Goal: Task Accomplishment & Management: Use online tool/utility

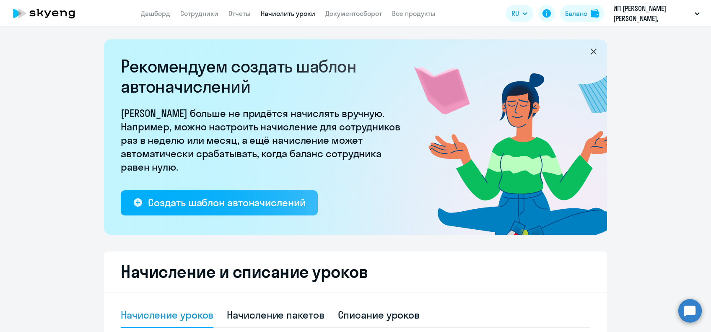
select select "10"
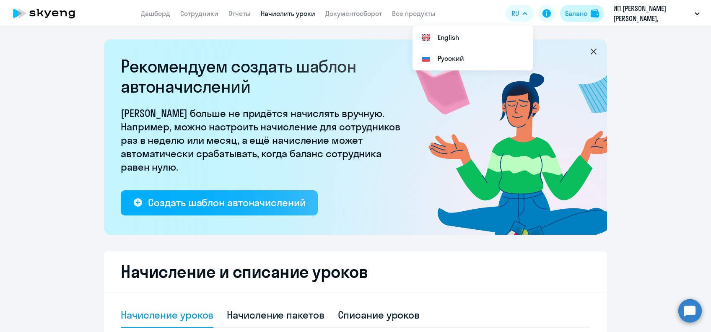
click at [570, 12] on div "Баланс" at bounding box center [576, 13] width 22 height 10
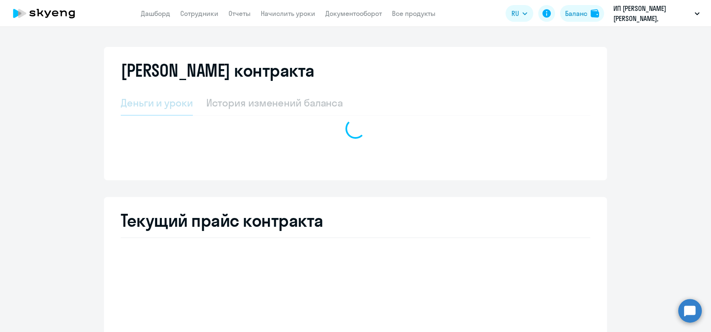
select select "english_adult_not_native_speaker"
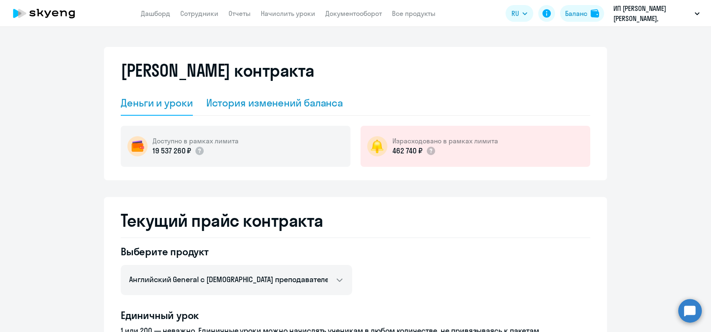
click at [279, 100] on div "История изменений баланса" at bounding box center [274, 102] width 137 height 13
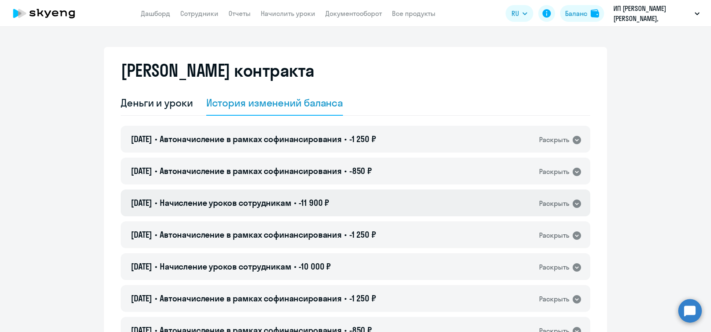
click at [334, 210] on div "30.09.2025 • Начисление уроков сотрудникам • -11 900 ₽ Раскрыть" at bounding box center [356, 203] width 470 height 27
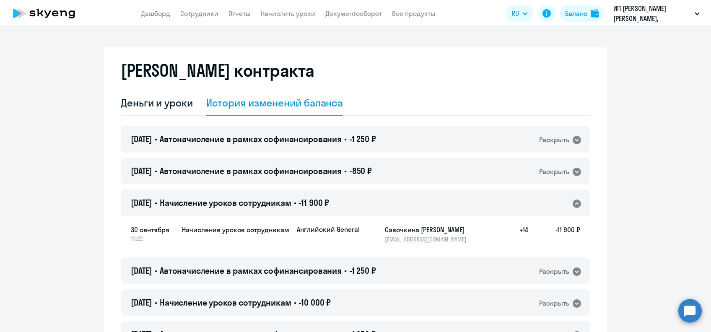
click at [334, 210] on div "30.09.2025 • Начисление уроков сотрудникам • -11 900 ₽ Раскрыть" at bounding box center [356, 203] width 470 height 27
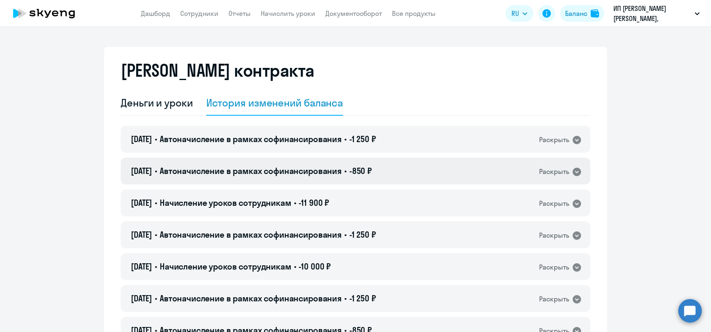
click at [334, 176] on span "Автоначисление в рамках софинансирования" at bounding box center [251, 171] width 182 height 10
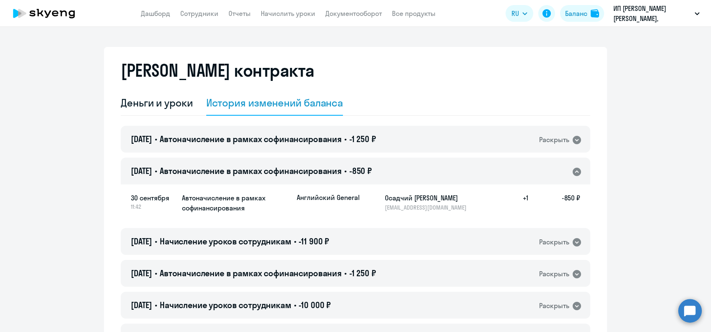
click at [334, 175] on span "Автоначисление в рамках софинансирования" at bounding box center [251, 171] width 182 height 10
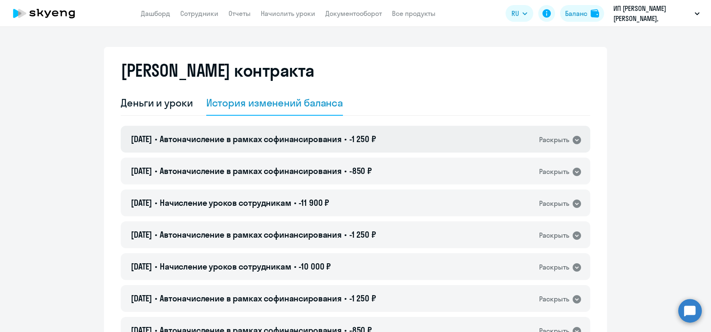
click at [323, 149] on div "30.09.2025 • Автоначисление в рамках софинансирования • -1 250 ₽ Раскрыть" at bounding box center [356, 139] width 470 height 27
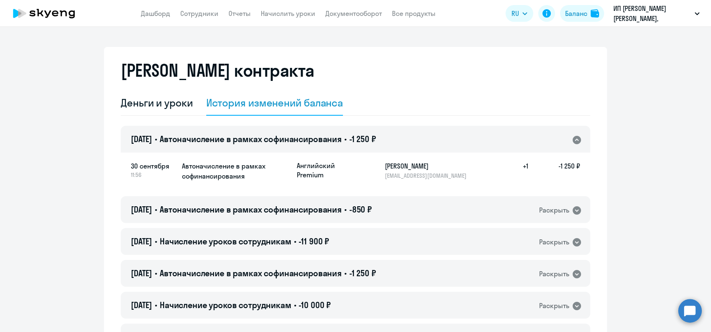
click at [323, 149] on div "30.09.2025 • Автоначисление в рамках софинансирования • -1 250 ₽ Раскрыть" at bounding box center [356, 139] width 470 height 27
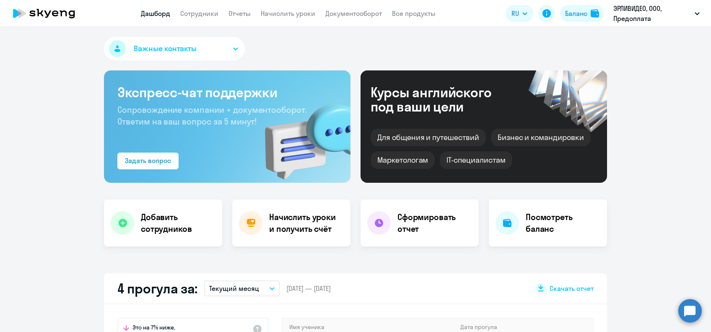
select select "30"
click at [201, 17] on link "Сотрудники" at bounding box center [199, 13] width 38 height 8
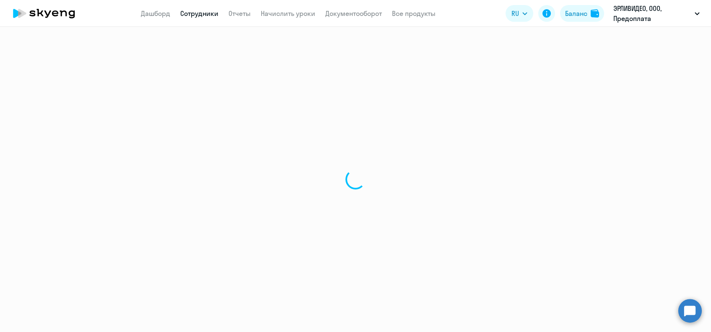
select select "30"
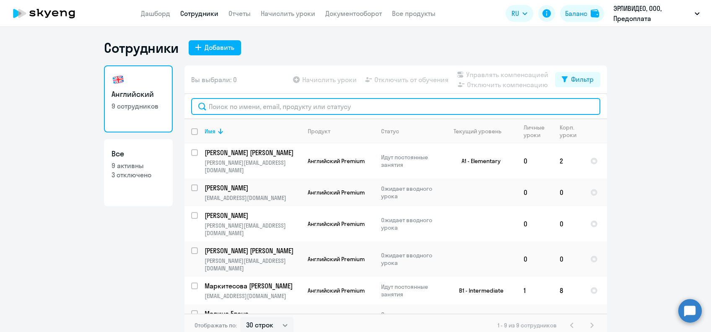
click at [239, 104] on input "text" at bounding box center [395, 106] width 409 height 17
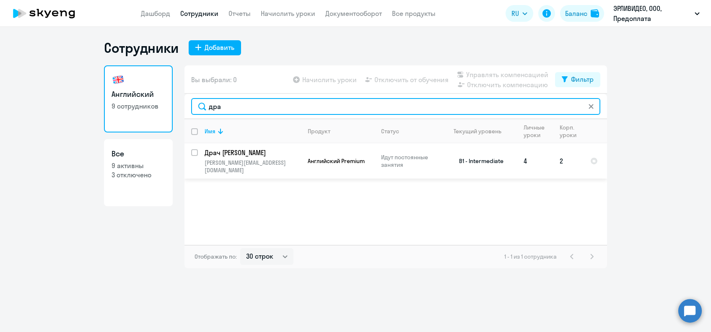
type input "дра"
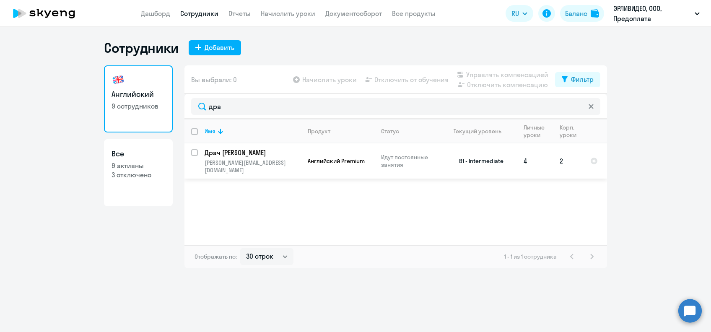
click at [292, 156] on p "Драч Никита Юрьевич" at bounding box center [252, 152] width 95 height 9
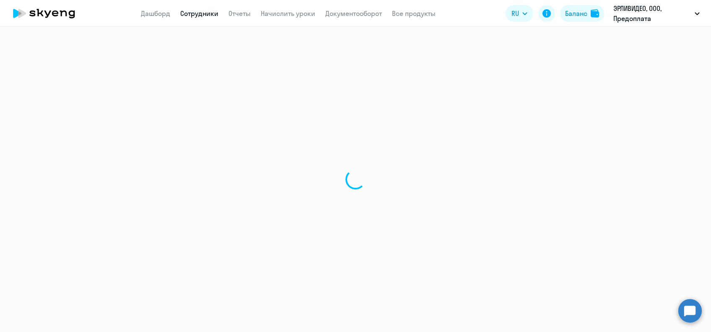
select select "english"
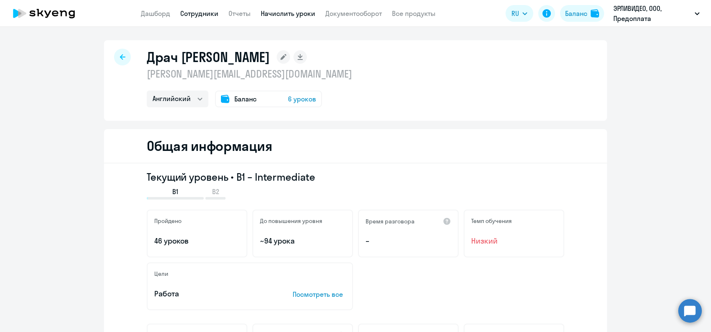
click at [313, 16] on link "Начислить уроки" at bounding box center [288, 13] width 55 height 8
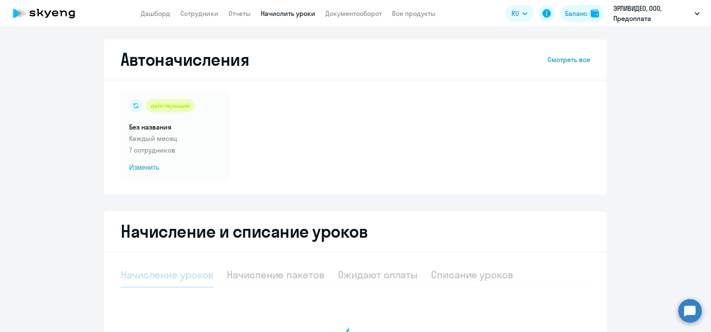
select select "10"
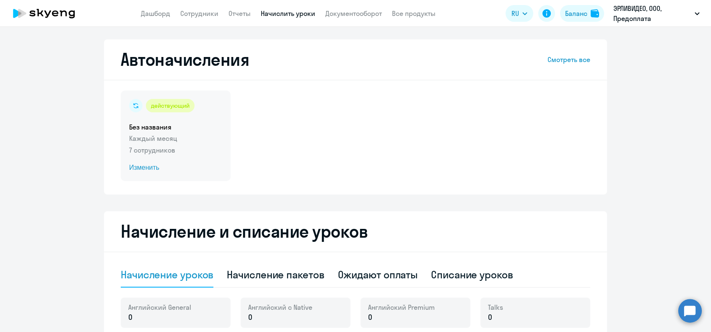
click at [140, 169] on span "Изменить" at bounding box center [175, 168] width 93 height 10
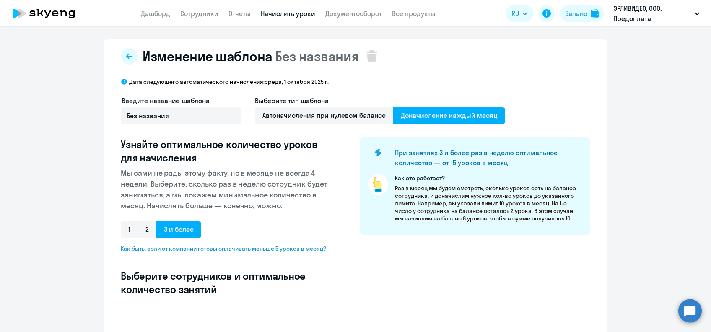
select select "10"
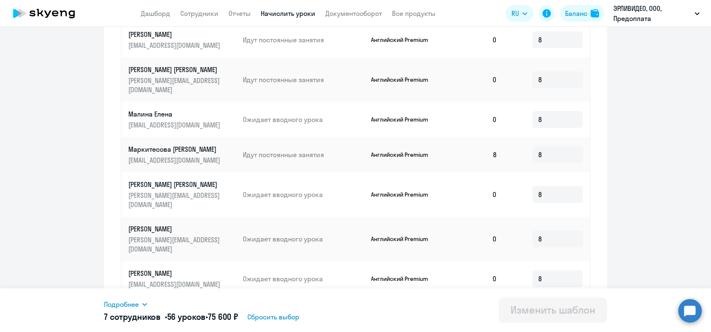
scroll to position [341, 0]
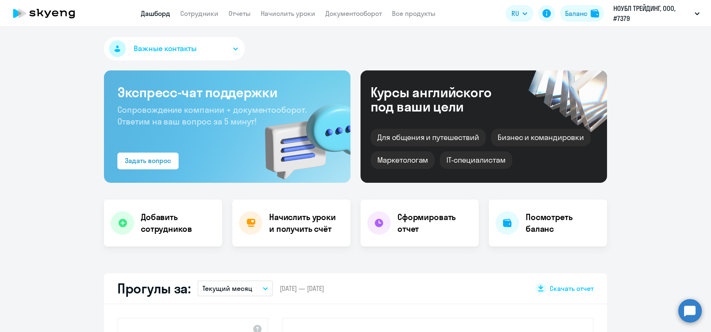
select select "30"
click at [280, 17] on link "Начислить уроки" at bounding box center [288, 13] width 55 height 8
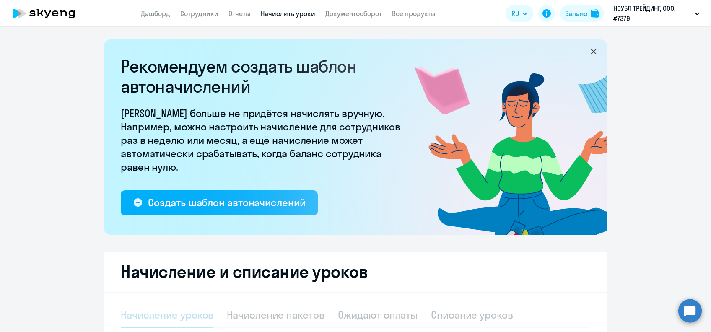
select select "10"
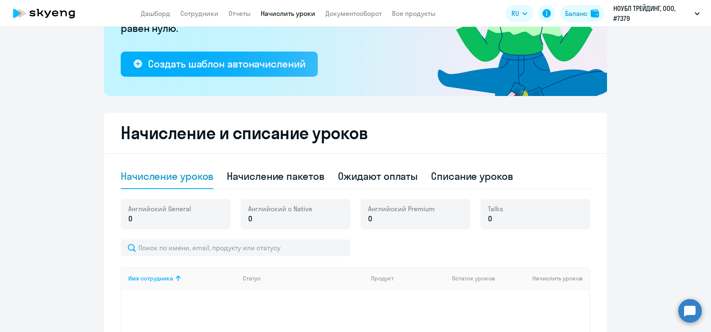
scroll to position [141, 0]
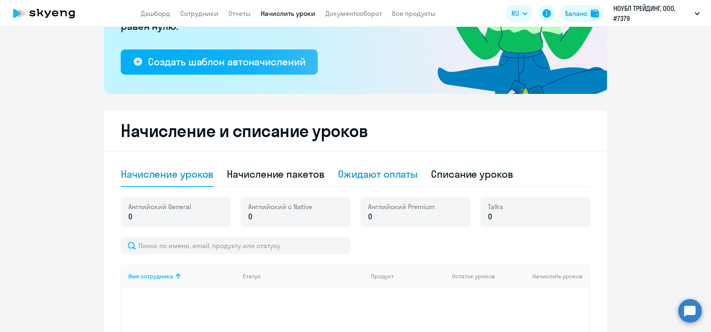
click at [387, 173] on div "Ожидают оплаты" at bounding box center [378, 173] width 80 height 13
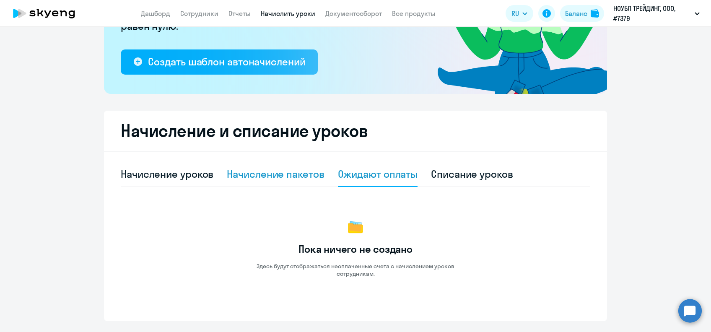
click at [303, 177] on div "Начисление пакетов" at bounding box center [275, 173] width 97 height 13
select select "10"
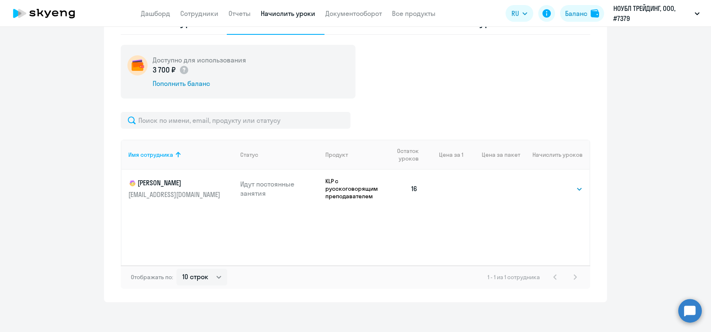
scroll to position [297, 0]
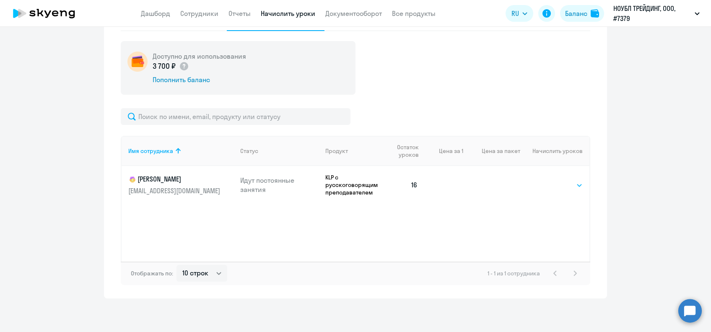
click at [549, 186] on select "Выбрать 4 8 16 32 64" at bounding box center [566, 185] width 34 height 10
select select "32"
click at [549, 180] on select "Выбрать 4 8 16 32 64" at bounding box center [566, 185] width 34 height 10
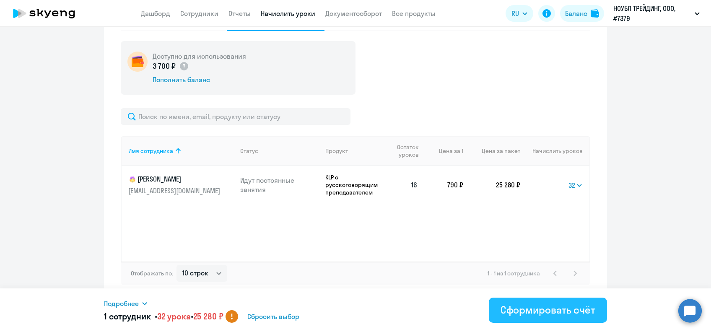
click at [525, 309] on div "Сформировать счёт" at bounding box center [548, 309] width 95 height 13
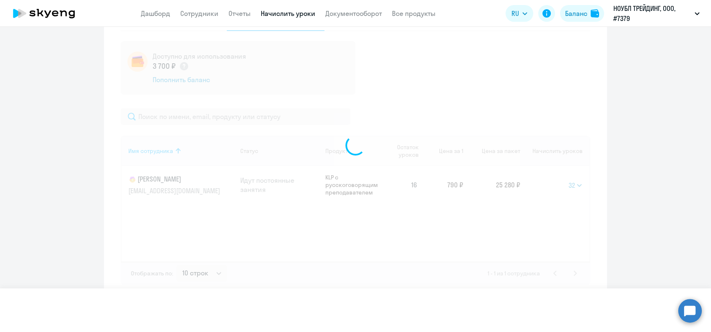
select select
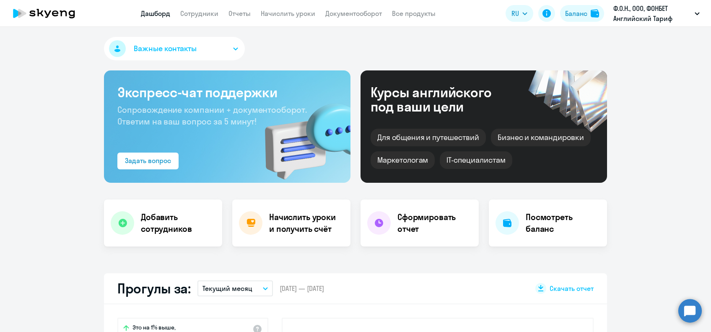
select select "30"
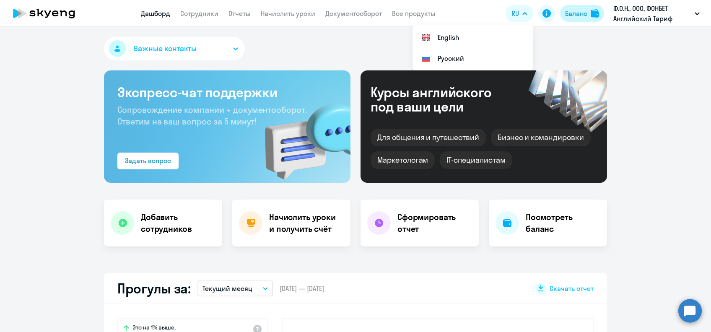
click at [568, 18] on div "Баланс" at bounding box center [576, 13] width 22 height 10
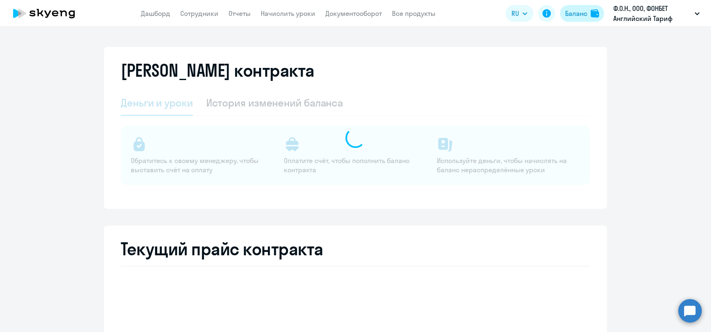
select select "english_adult_not_native_speaker"
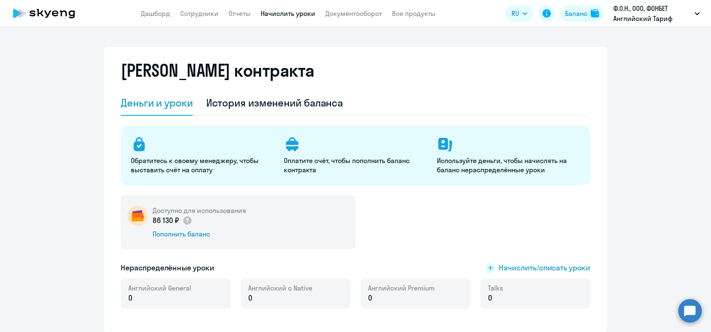
click at [277, 13] on link "Начислить уроки" at bounding box center [288, 13] width 55 height 8
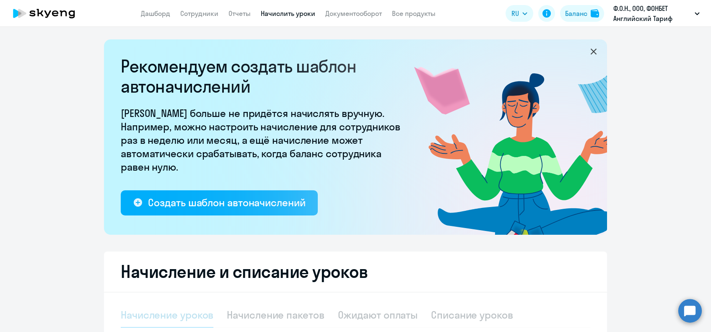
select select "10"
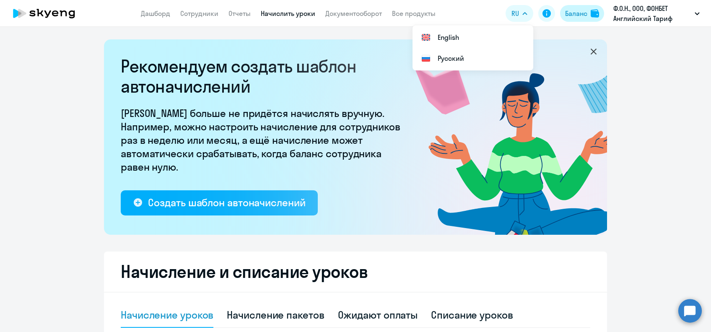
click at [570, 10] on div "Баланс" at bounding box center [576, 13] width 22 height 10
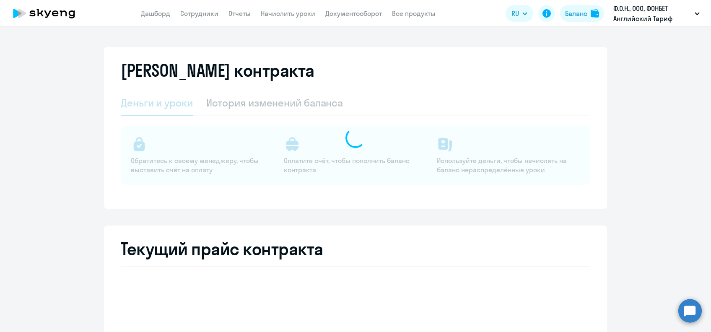
select select "english_adult_not_native_speaker"
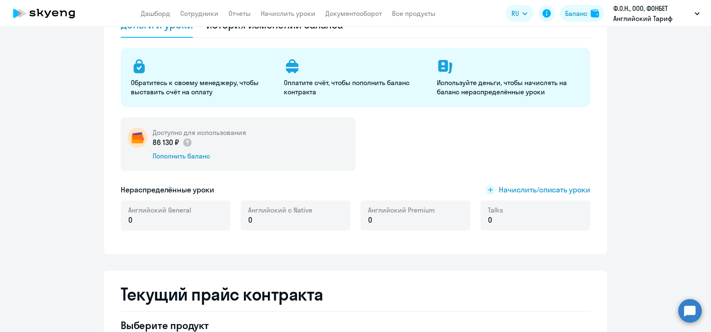
scroll to position [101, 0]
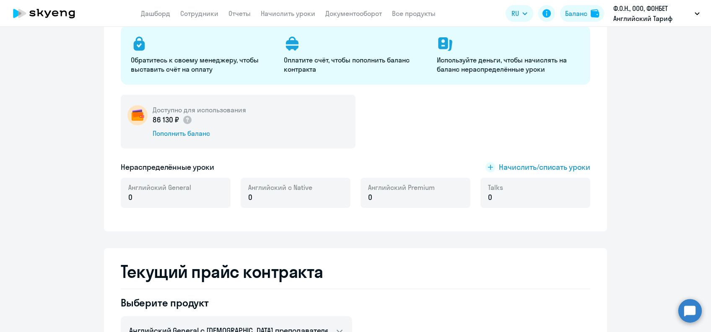
click at [289, 18] on app-menu-item-link "Начислить уроки" at bounding box center [288, 13] width 55 height 10
click at [289, 15] on link "Начислить уроки" at bounding box center [288, 13] width 55 height 8
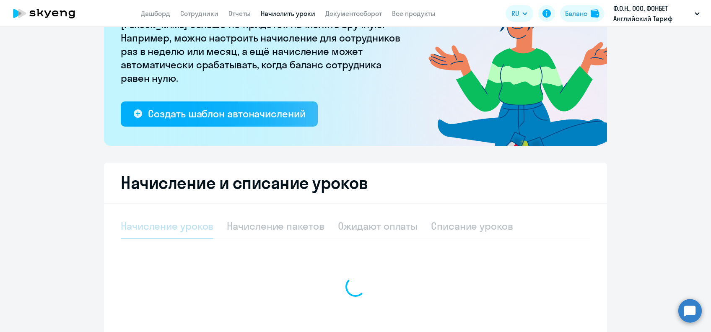
select select "10"
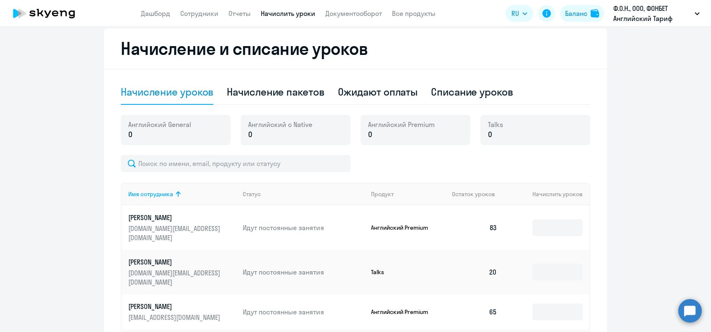
scroll to position [0, 0]
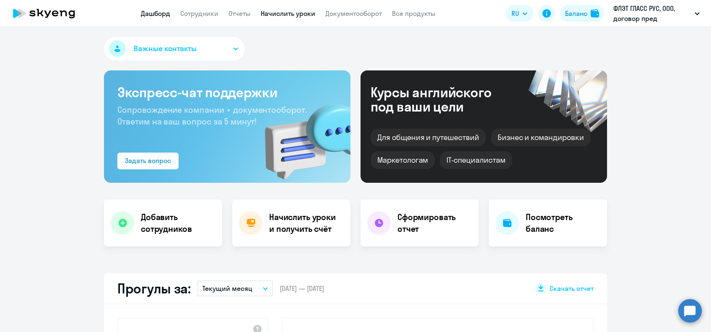
click at [275, 11] on link "Начислить уроки" at bounding box center [288, 13] width 55 height 8
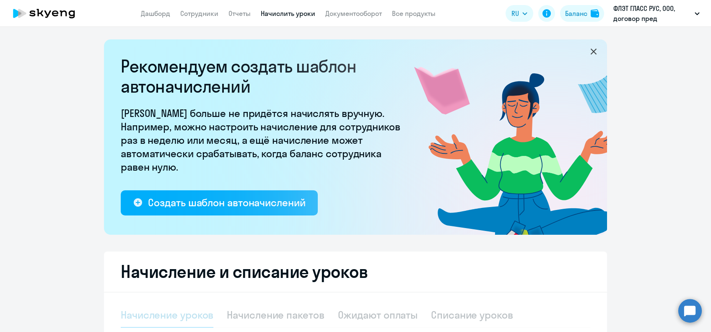
select select "10"
